Goal: Task Accomplishment & Management: Manage account settings

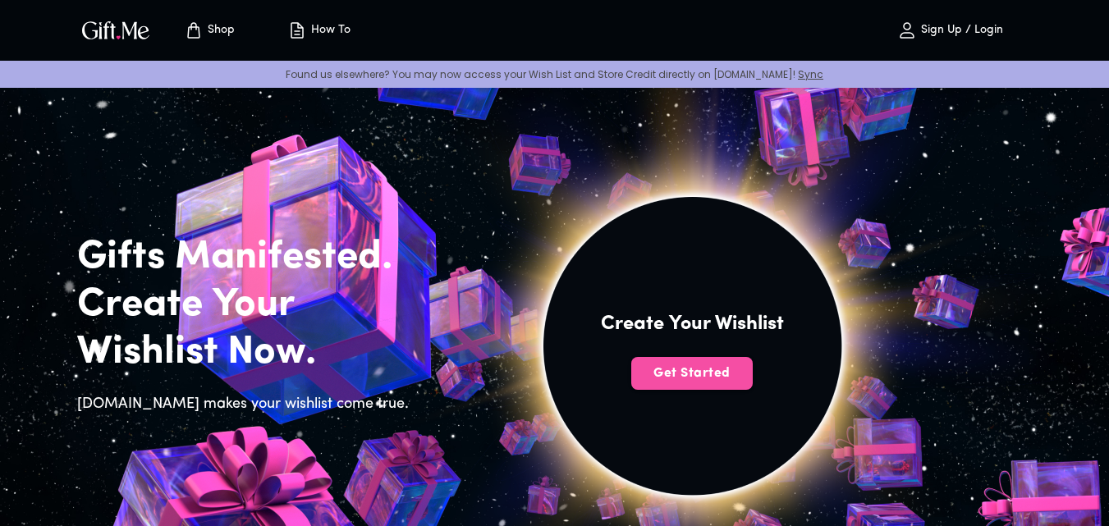
click at [676, 378] on span "Get Started" at bounding box center [692, 374] width 122 height 18
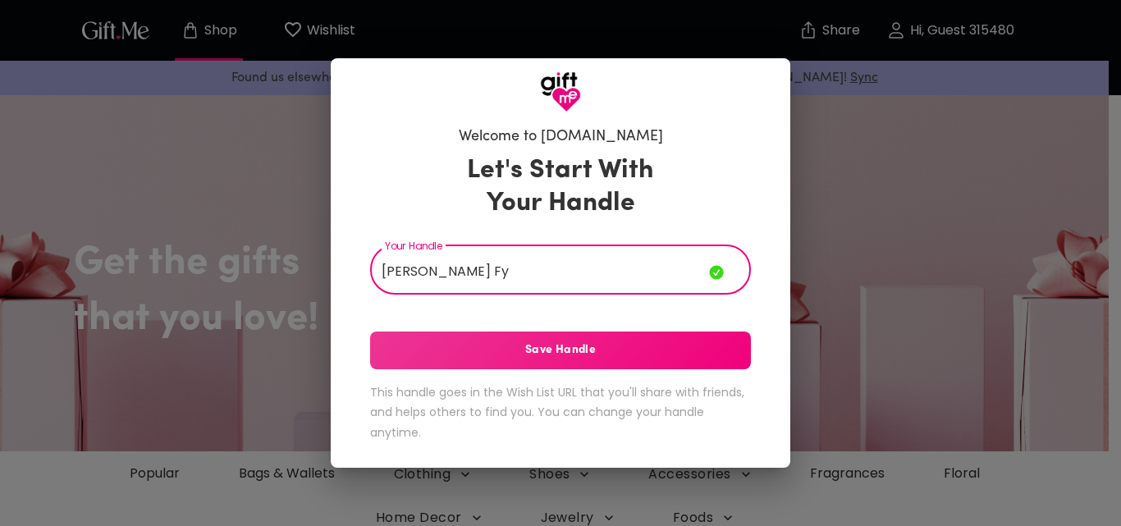
type input "[PERSON_NAME] Fy"
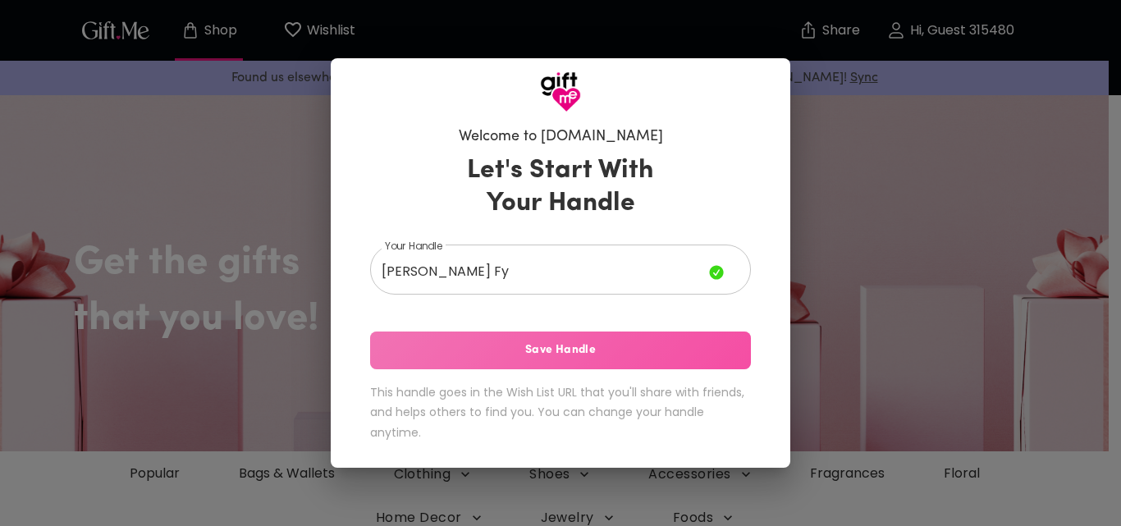
click at [556, 360] on button "Save Handle" at bounding box center [560, 351] width 381 height 38
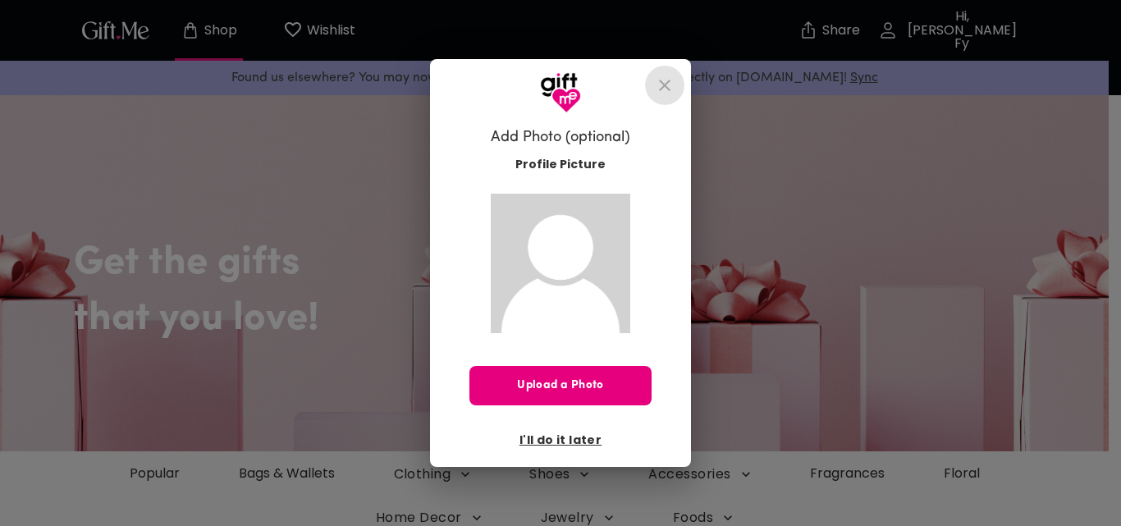
click at [658, 84] on icon "close" at bounding box center [665, 86] width 20 height 20
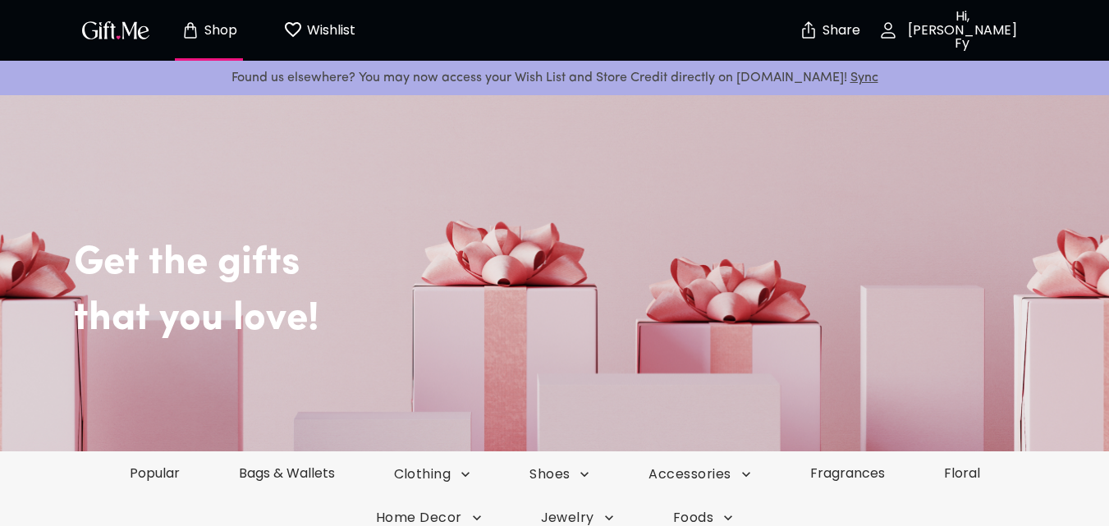
click at [323, 30] on p "Wishlist" at bounding box center [329, 30] width 53 height 21
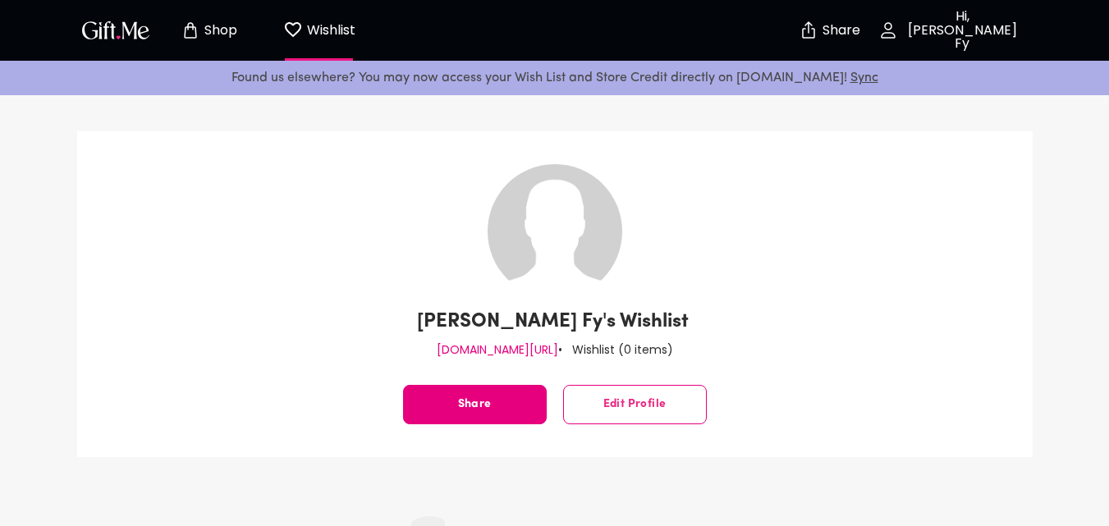
click at [218, 26] on p "Shop" at bounding box center [218, 31] width 37 height 14
